Goal: Information Seeking & Learning: Learn about a topic

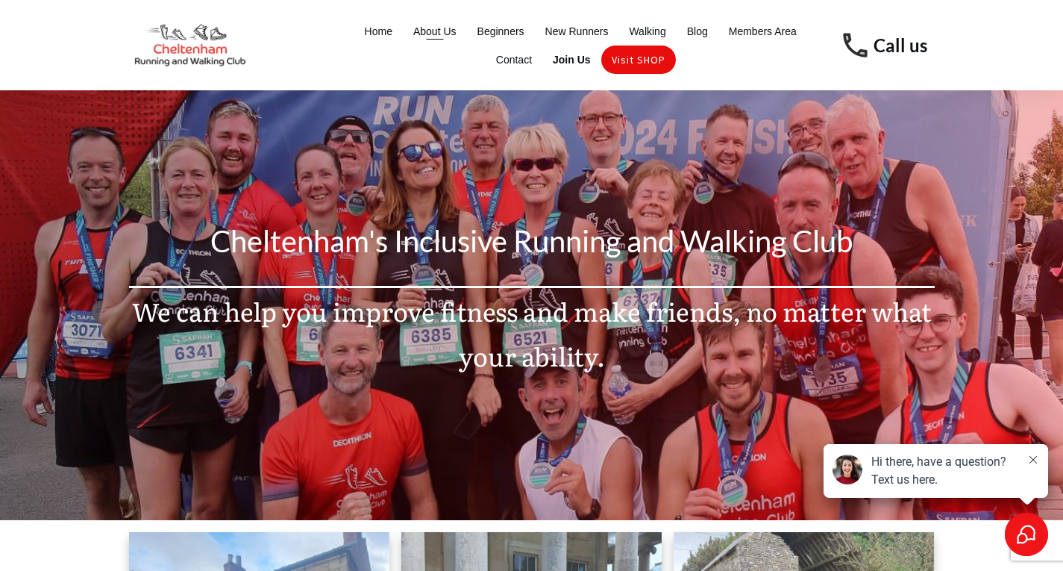
click at [429, 29] on span "About Us" at bounding box center [434, 31] width 43 height 21
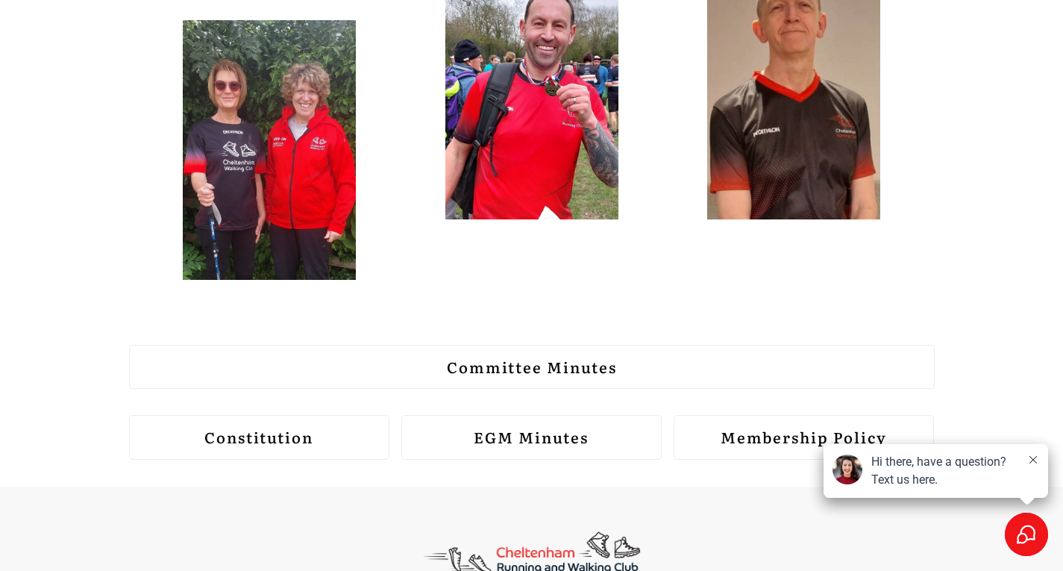
scroll to position [1920, 0]
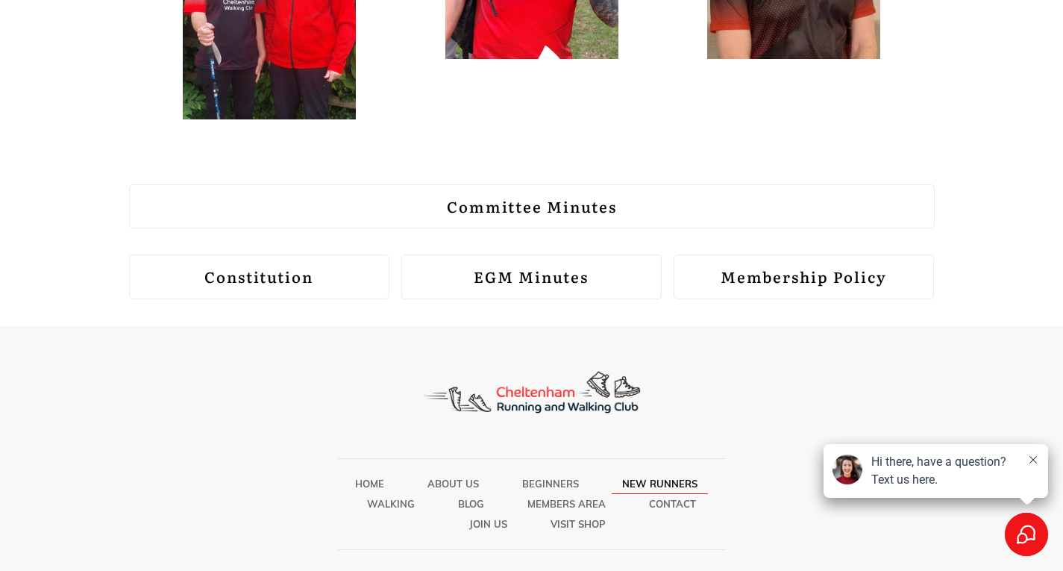
click at [659, 474] on span "New Runners" at bounding box center [659, 483] width 75 height 19
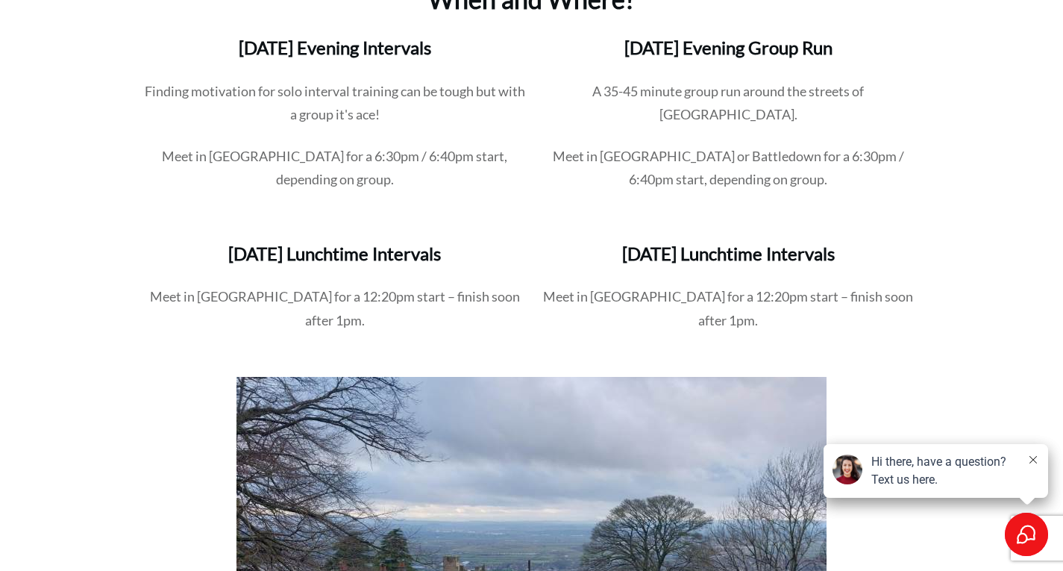
scroll to position [1749, 0]
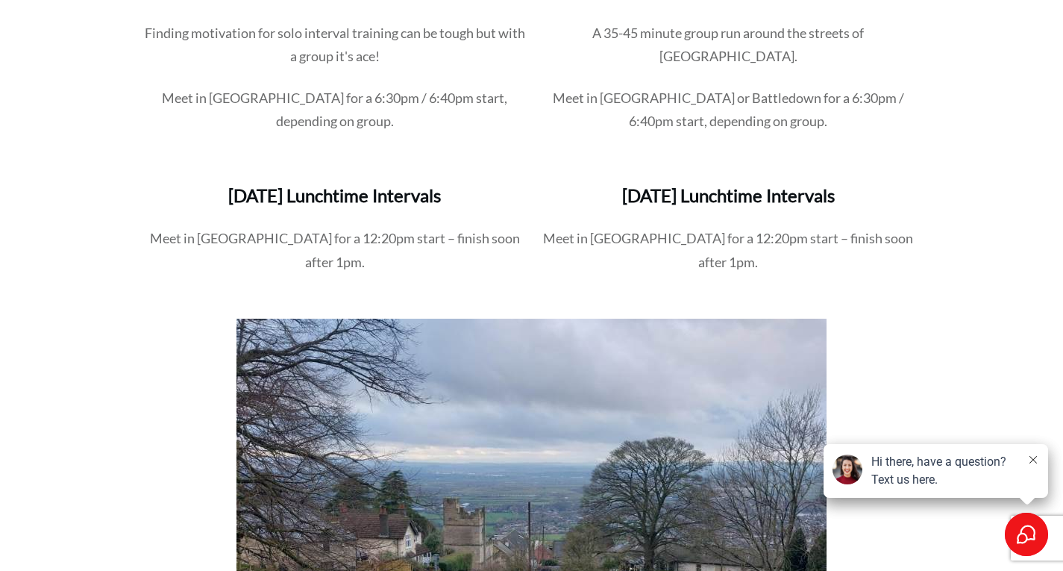
drag, startPoint x: 1074, startPoint y: 29, endPoint x: 1074, endPoint y: 154, distance: 125.4
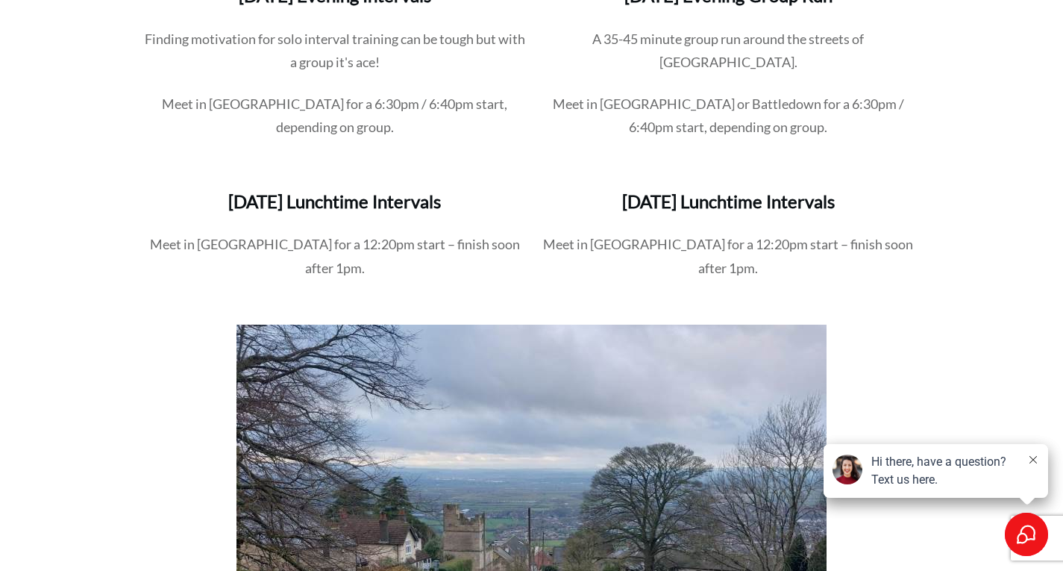
click at [757, 201] on h3 "[DATE] Lunchtime Intervals" at bounding box center [728, 210] width 381 height 43
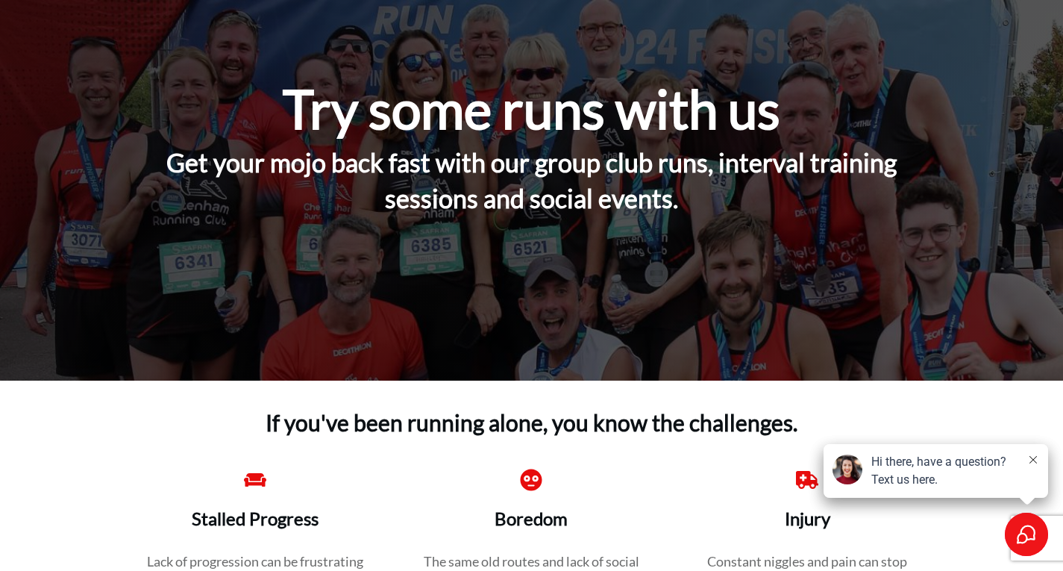
scroll to position [164, 0]
